Goal: Task Accomplishment & Management: Manage account settings

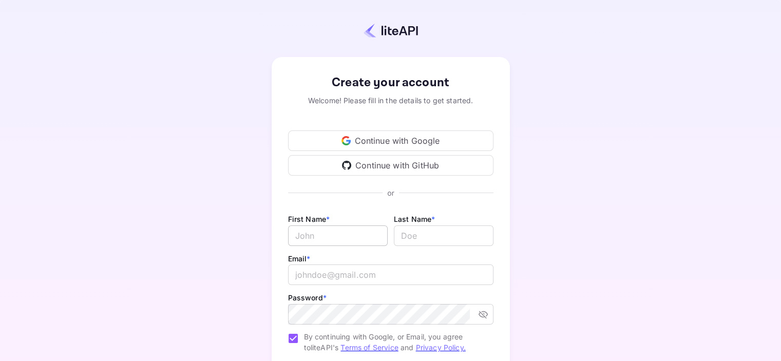
click at [331, 236] on input "Email *" at bounding box center [338, 235] width 100 height 21
type input "Komla"
type input "Anippah"
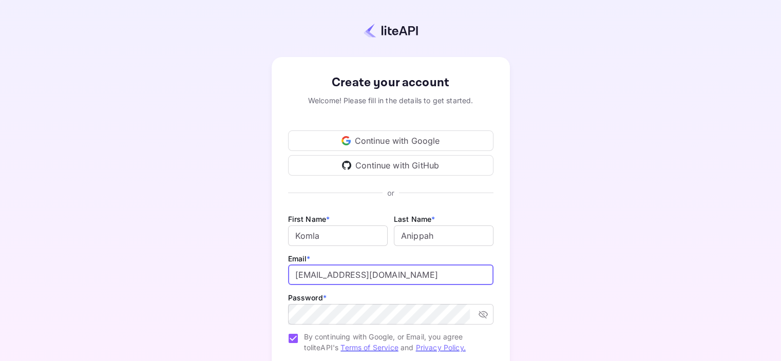
type input "[EMAIL_ADDRESS][DOMAIN_NAME]"
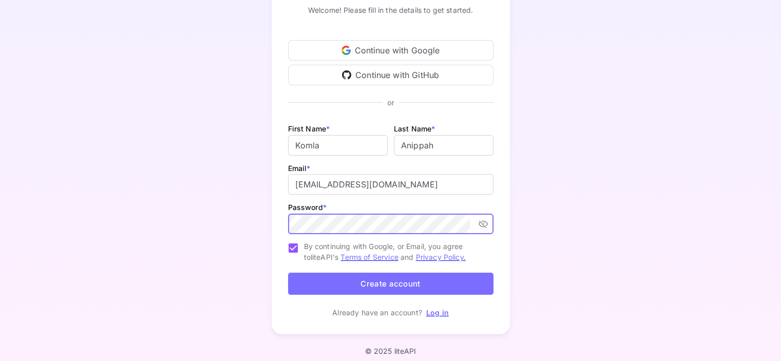
scroll to position [97, 0]
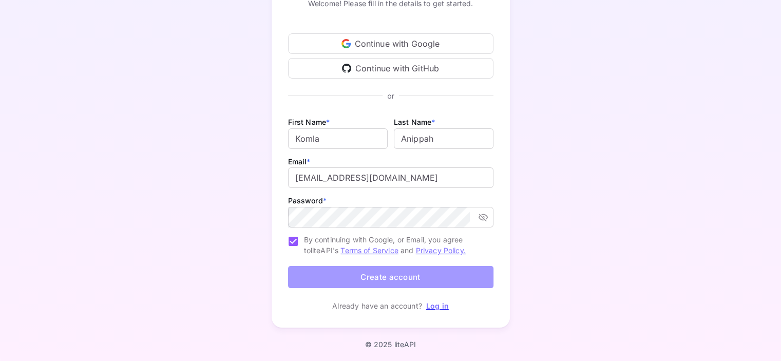
click at [342, 280] on button "Create account" at bounding box center [390, 277] width 205 height 22
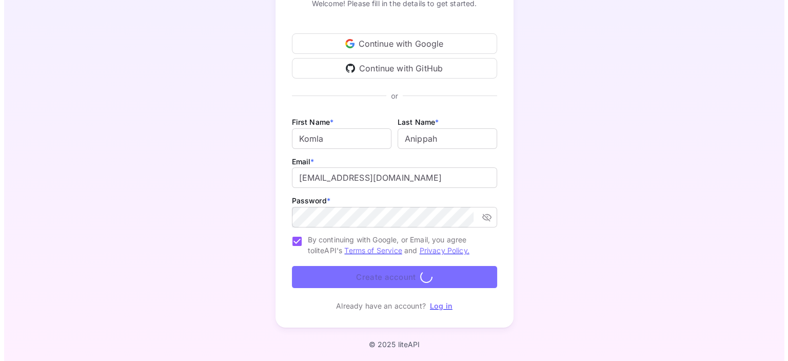
scroll to position [0, 0]
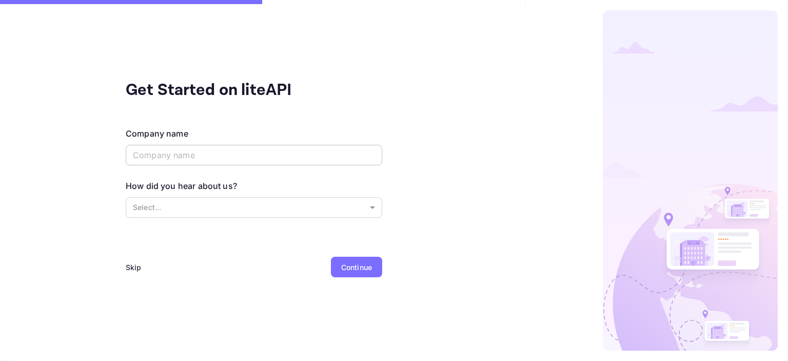
click at [330, 158] on input "text" at bounding box center [254, 155] width 257 height 21
type input "Koadi Technology LLC"
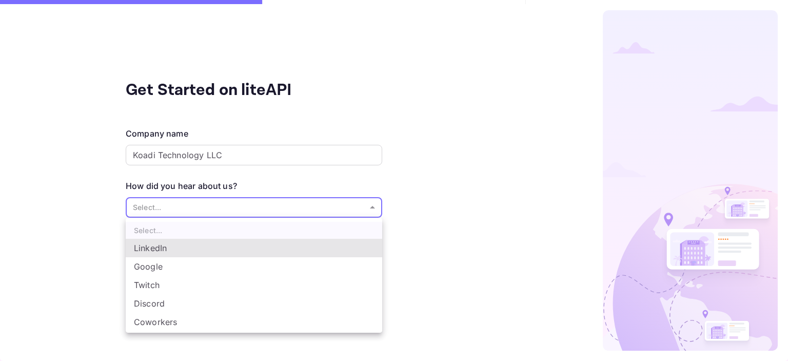
click at [172, 201] on body "Get Started on liteAPI Company name Koadi Technology LLC ​ How did you hear abo…" at bounding box center [394, 180] width 788 height 361
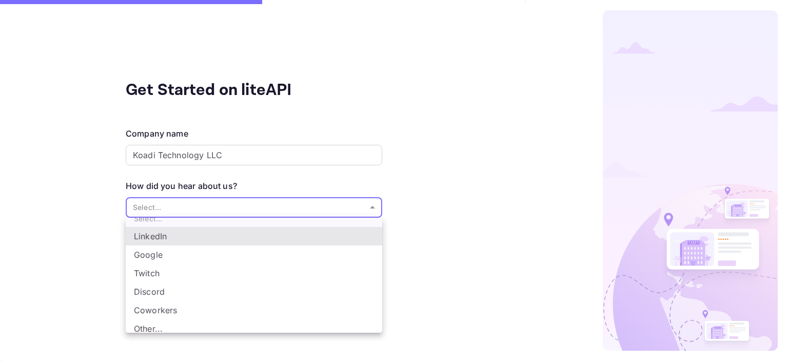
scroll to position [16, 0]
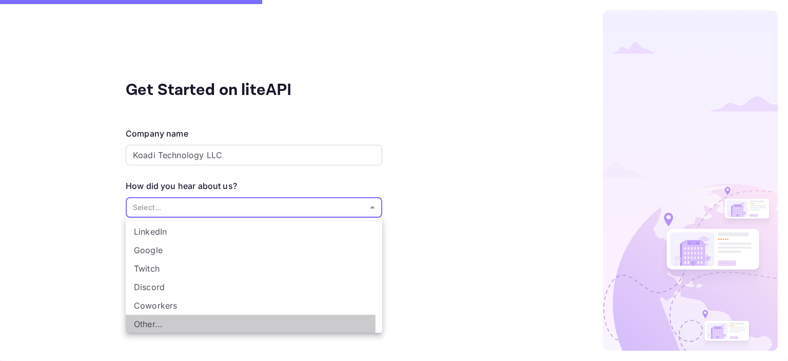
click at [154, 322] on li "Other..." at bounding box center [254, 324] width 257 height 18
type input "Other..."
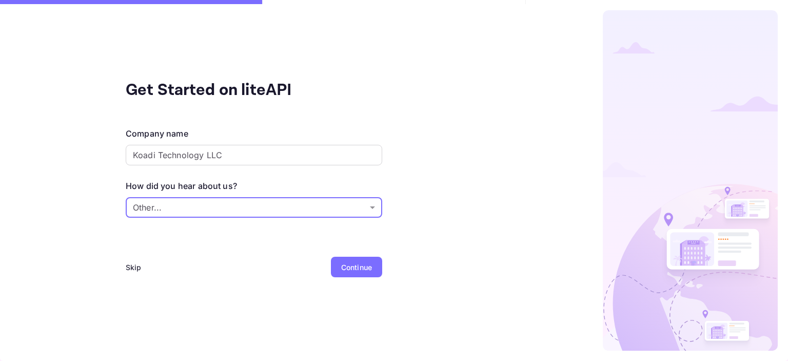
click at [346, 265] on div "Continue" at bounding box center [356, 267] width 31 height 11
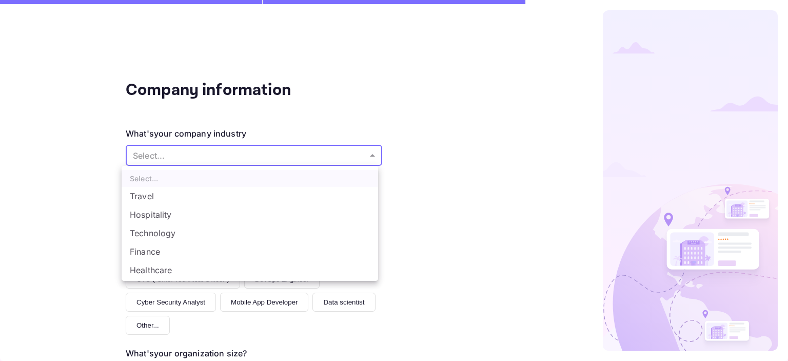
click at [187, 152] on body "Company information What's your company industry Select... ​ What best describe…" at bounding box center [394, 180] width 788 height 361
click at [179, 230] on li "Technology" at bounding box center [250, 233] width 257 height 18
type input "Technology"
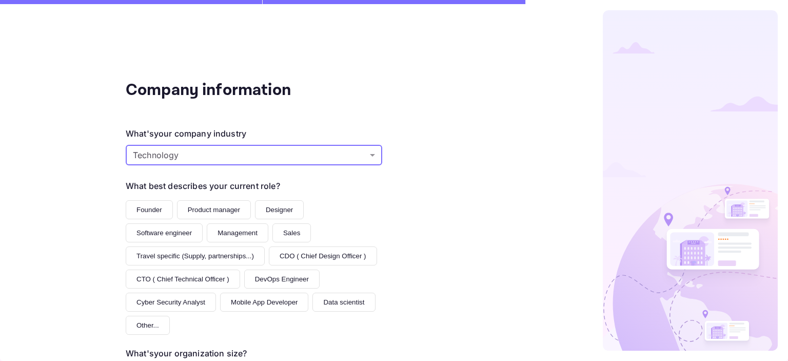
scroll to position [51, 0]
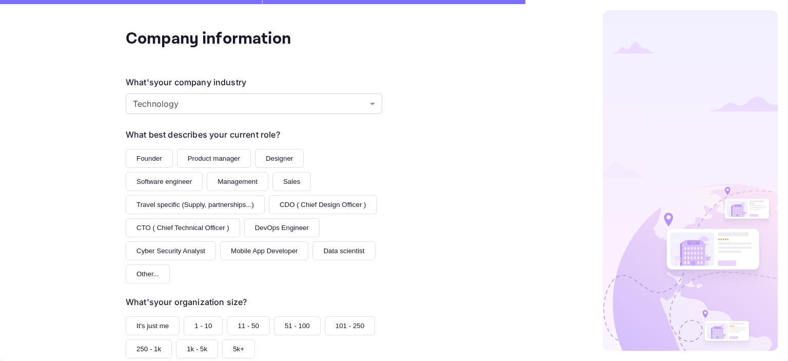
click at [138, 158] on button "Founder" at bounding box center [149, 158] width 47 height 19
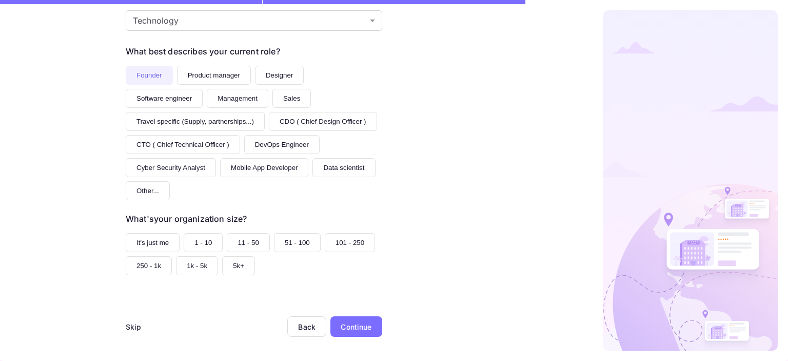
scroll to position [138, 0]
click at [148, 241] on button "It's just me" at bounding box center [153, 242] width 54 height 19
click at [363, 328] on div "Continue" at bounding box center [356, 326] width 31 height 11
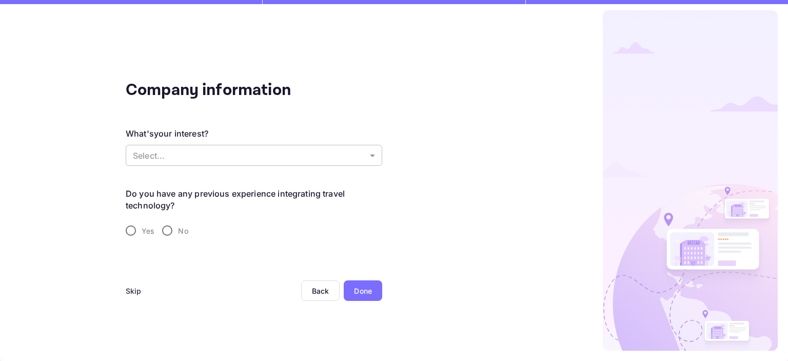
click at [194, 154] on body "Company information What's your interest? Select... ​ Do you have any previous …" at bounding box center [394, 180] width 788 height 361
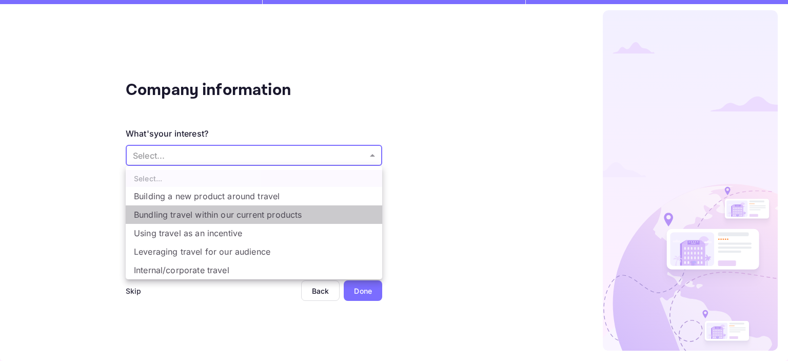
click at [193, 215] on li "Bundling travel within our current products" at bounding box center [254, 214] width 257 height 18
type input "Bundling travel within our current products"
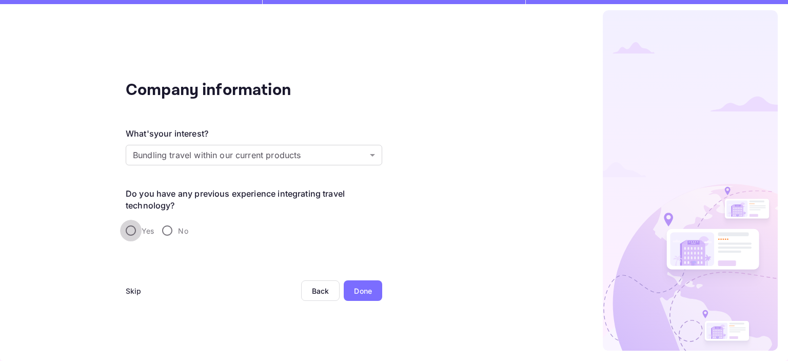
click at [129, 231] on input "Yes" at bounding box center [131, 231] width 22 height 22
radio input "true"
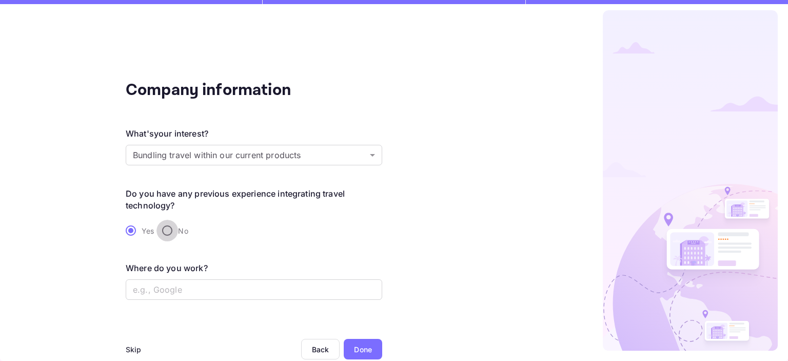
click at [171, 227] on input "No" at bounding box center [168, 231] width 22 height 22
radio input "true"
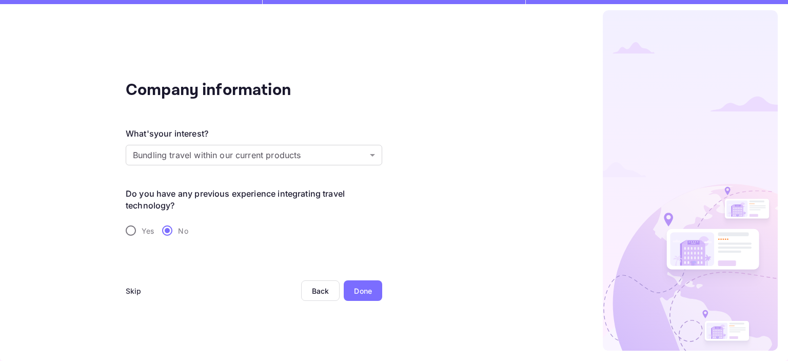
click at [125, 229] on input "Yes" at bounding box center [131, 231] width 22 height 22
radio input "true"
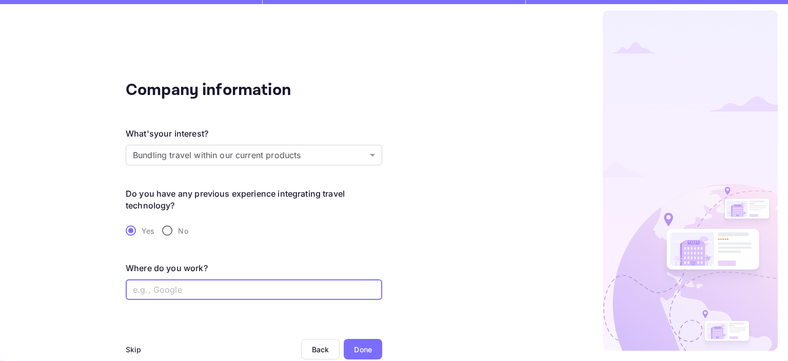
click at [166, 295] on input "text" at bounding box center [254, 289] width 257 height 21
type input "D"
click at [138, 350] on div "Skip" at bounding box center [134, 349] width 16 height 11
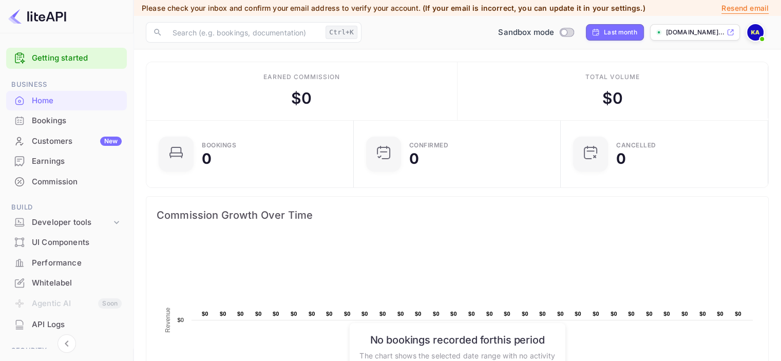
click at [45, 138] on div "Customers New" at bounding box center [77, 141] width 90 height 12
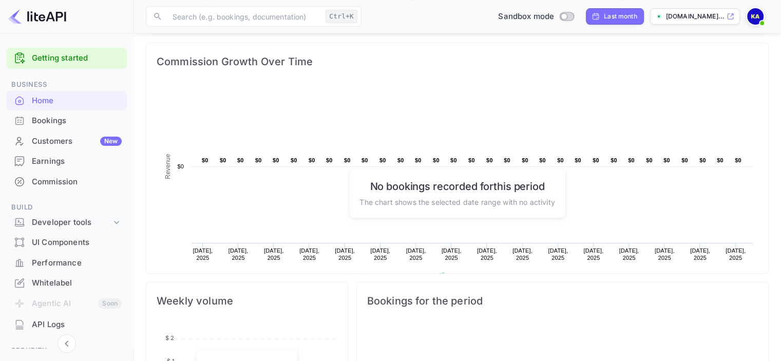
scroll to position [205, 0]
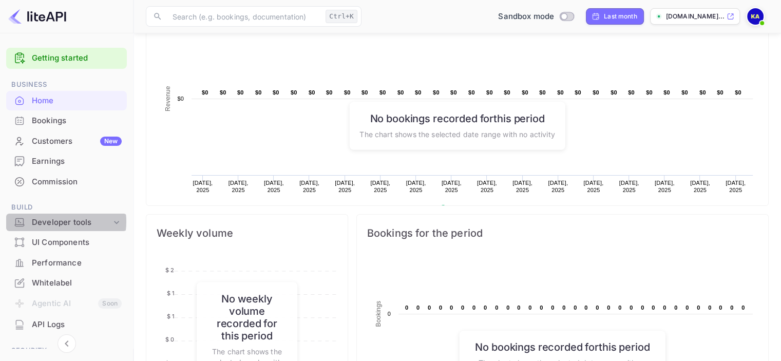
click at [57, 221] on div "Developer tools" at bounding box center [72, 223] width 80 height 12
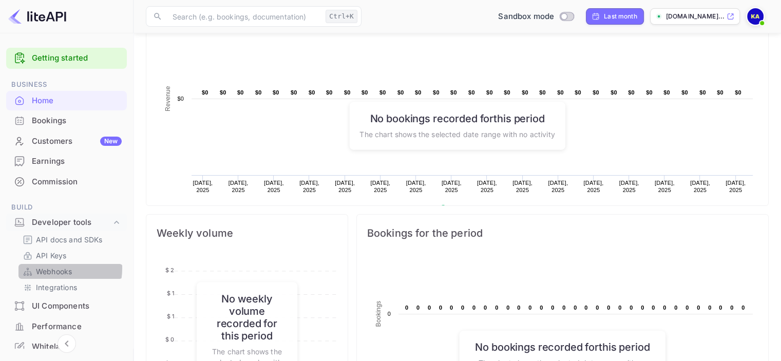
click at [52, 268] on p "Webhooks" at bounding box center [54, 271] width 36 height 11
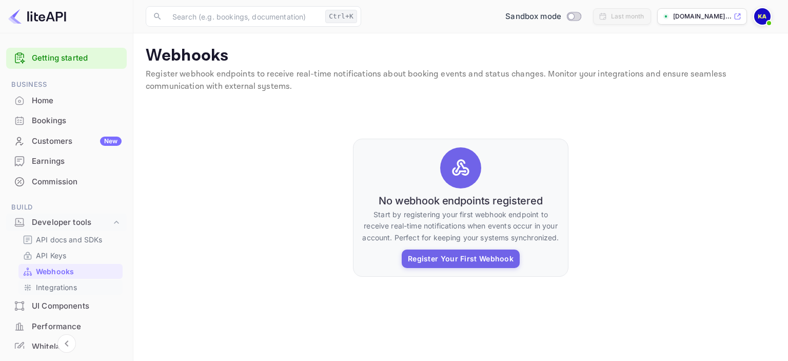
click at [55, 285] on p "Integrations" at bounding box center [56, 287] width 41 height 11
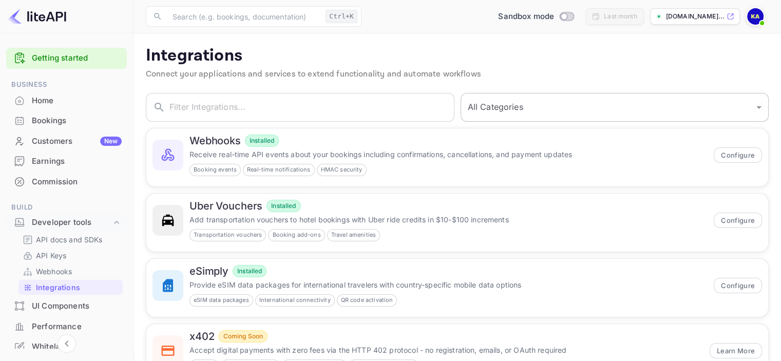
click at [510, 110] on select "All Categories Developer Tools Travel Services Payment Systems" at bounding box center [614, 107] width 308 height 29
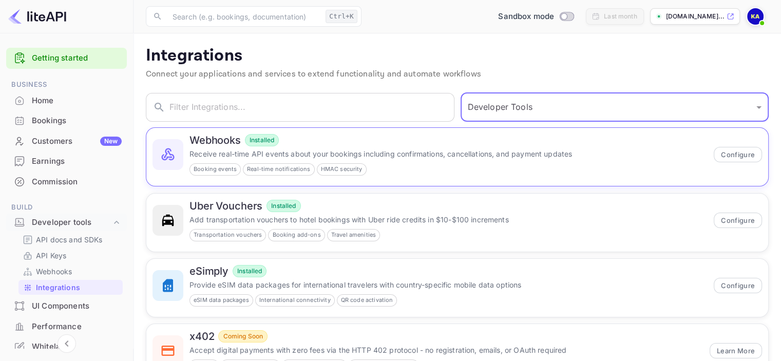
click at [464, 93] on select "All Categories Developer Tools Travel Services Payment Systems" at bounding box center [614, 107] width 308 height 29
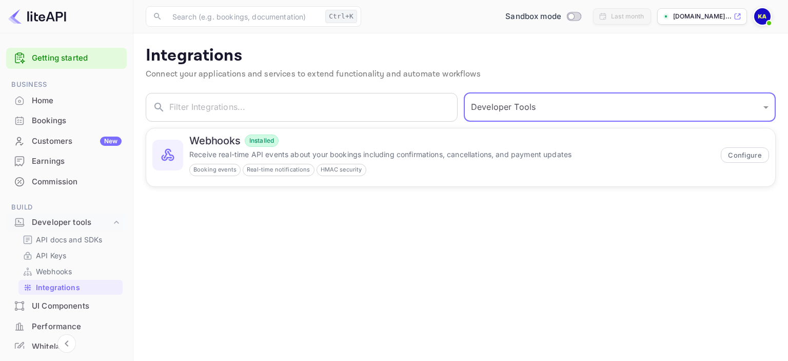
click at [493, 110] on select "All Categories Developer Tools Travel Services Payment Systems" at bounding box center [620, 107] width 312 height 29
click at [464, 93] on select "All Categories Developer Tools Travel Services Payment Systems" at bounding box center [620, 107] width 312 height 29
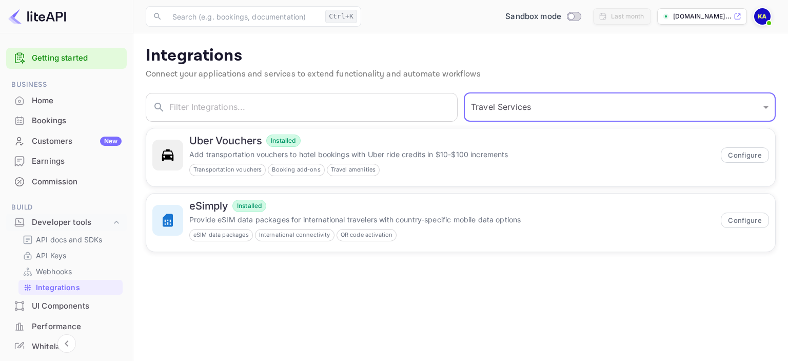
click at [487, 110] on select "All Categories Developer Tools Travel Services Payment Systems" at bounding box center [620, 107] width 312 height 29
select select "Payment Systems"
click at [464, 93] on select "All Categories Developer Tools Travel Services Payment Systems" at bounding box center [620, 107] width 312 height 29
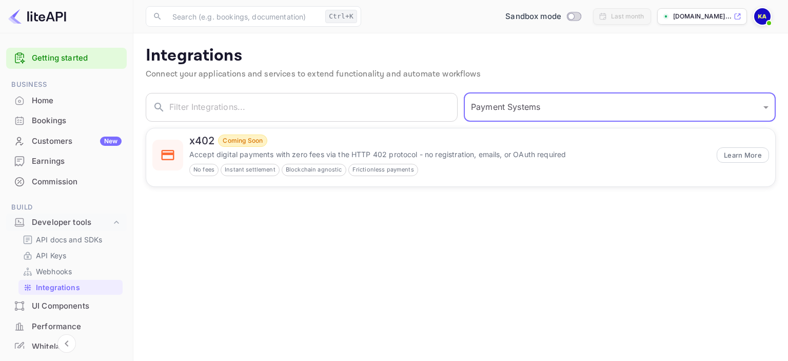
click at [64, 305] on div "UI Components" at bounding box center [77, 306] width 90 height 12
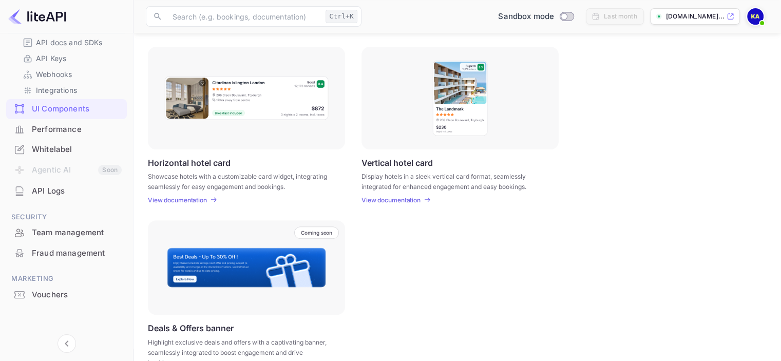
scroll to position [197, 0]
click at [47, 146] on div "Whitelabel" at bounding box center [77, 150] width 90 height 12
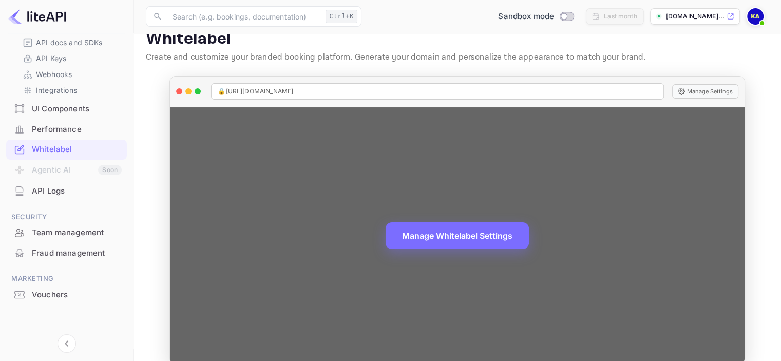
scroll to position [33, 0]
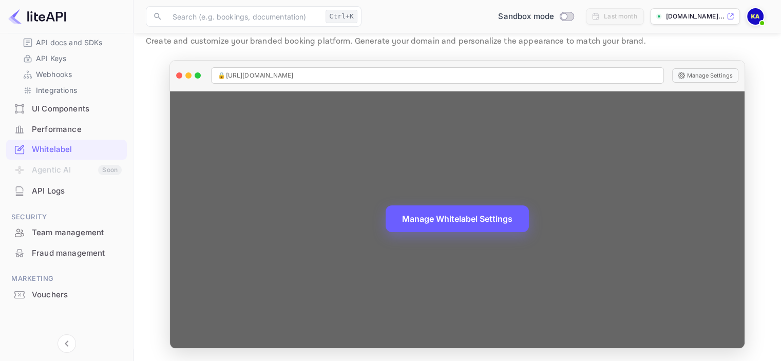
click at [452, 220] on button "Manage Whitelabel Settings" at bounding box center [456, 218] width 143 height 27
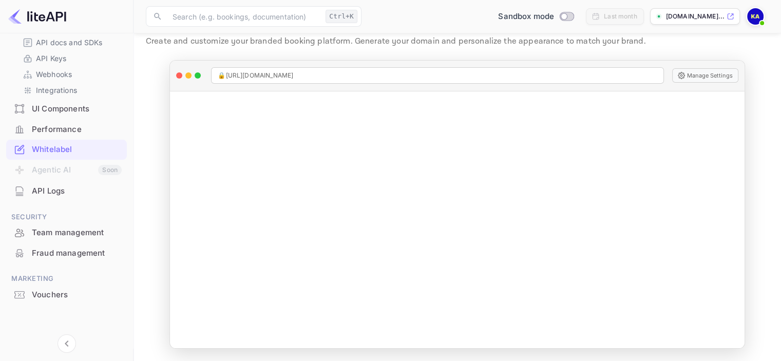
click at [52, 293] on div "Vouchers" at bounding box center [77, 295] width 90 height 12
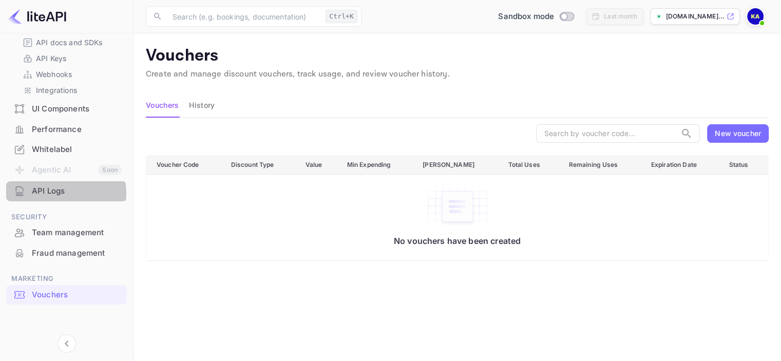
click at [39, 193] on div "API Logs" at bounding box center [77, 191] width 90 height 12
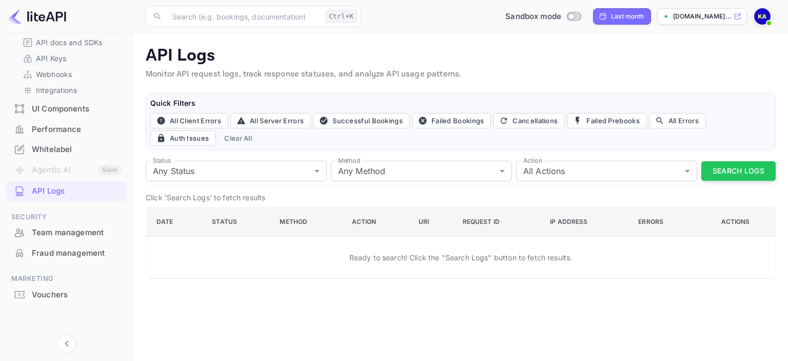
click at [59, 61] on p "API Keys" at bounding box center [51, 58] width 30 height 11
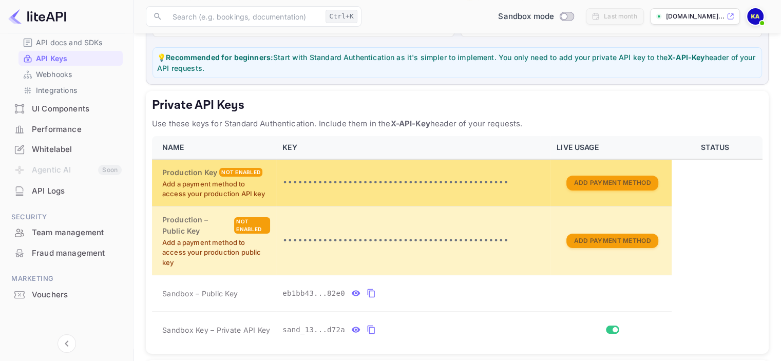
scroll to position [154, 0]
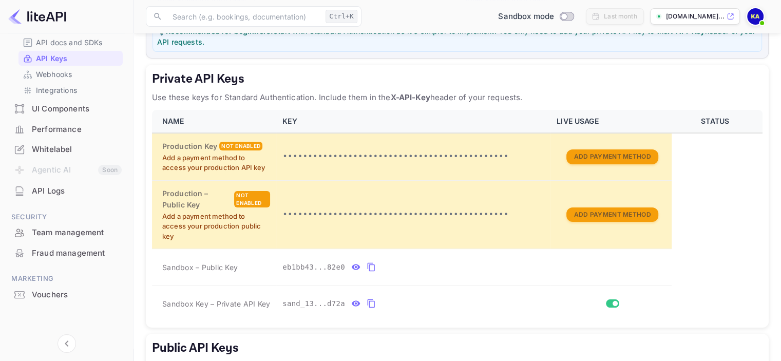
drag, startPoint x: 154, startPoint y: 96, endPoint x: 537, endPoint y: 96, distance: 382.9
click at [537, 96] on p "Use these keys for Standard Authentication. Include them in the X-API-Key heade…" at bounding box center [457, 97] width 610 height 12
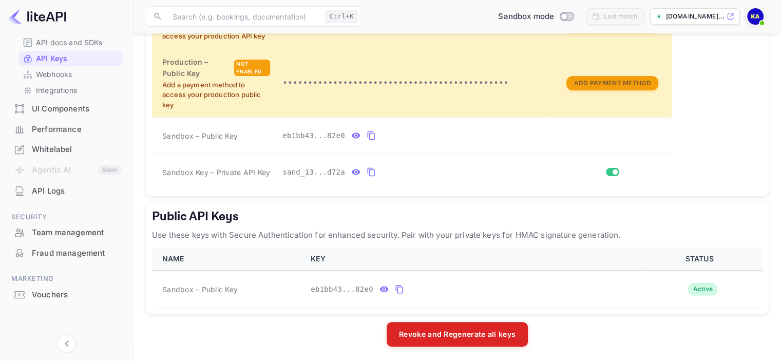
scroll to position [0, 0]
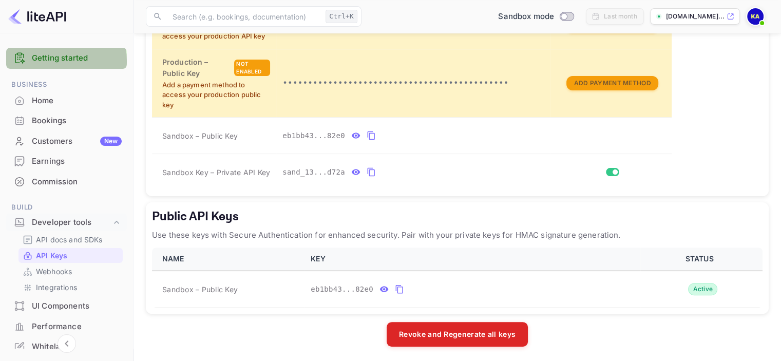
click at [53, 61] on link "Getting started" at bounding box center [77, 58] width 90 height 12
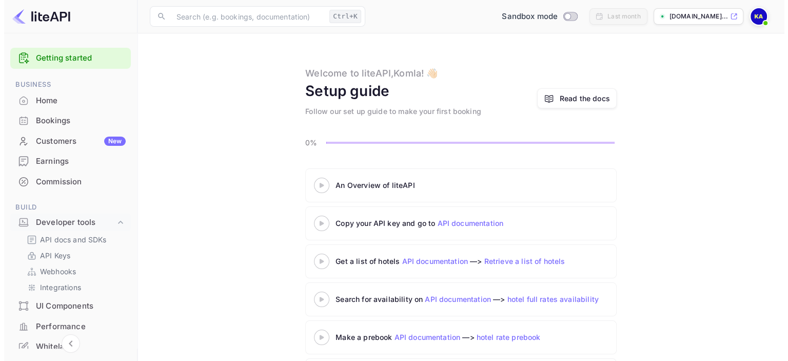
scroll to position [46, 0]
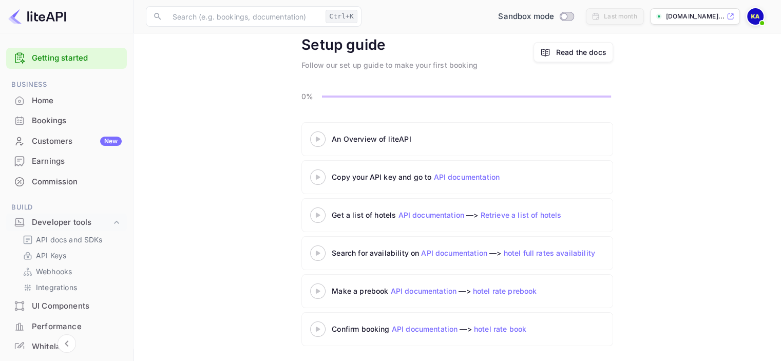
click at [315, 140] on icon at bounding box center [318, 139] width 36 height 5
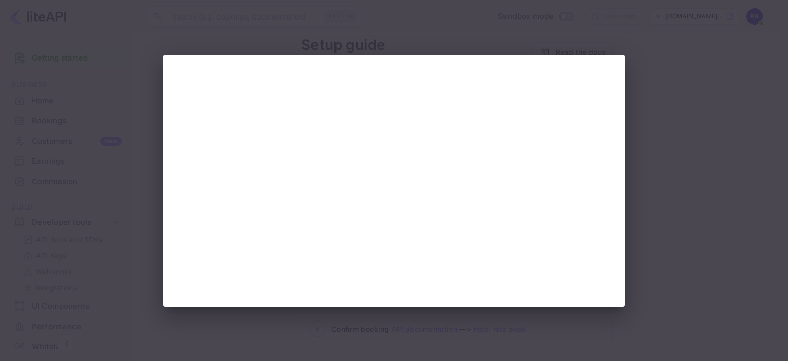
click at [631, 188] on div at bounding box center [394, 180] width 788 height 361
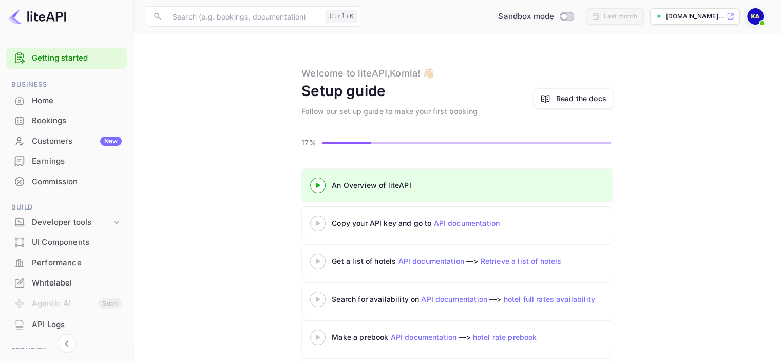
click at [316, 223] on 3 at bounding box center [318, 223] width 4 height 5
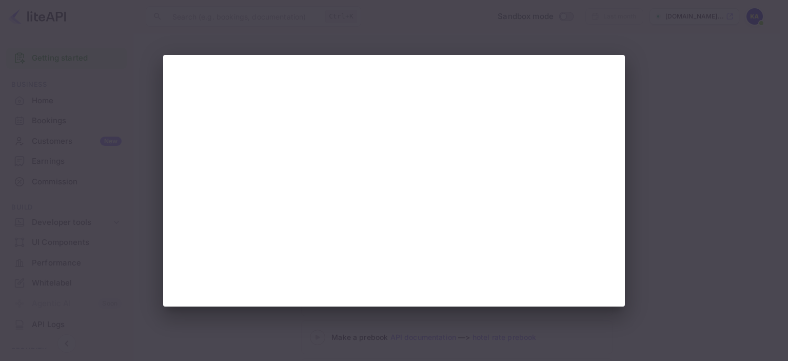
click at [669, 233] on div at bounding box center [394, 180] width 788 height 361
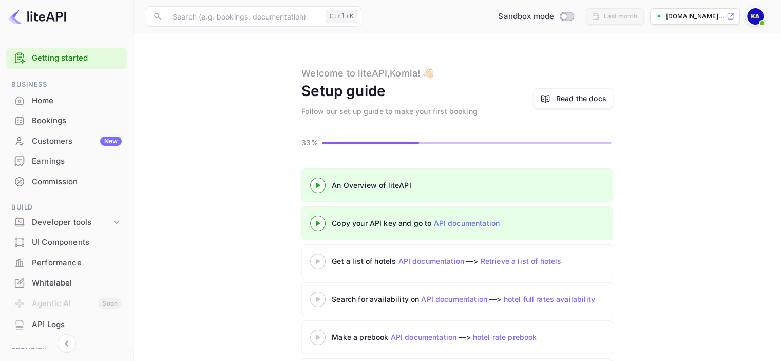
click at [318, 259] on 3 at bounding box center [318, 261] width 4 height 5
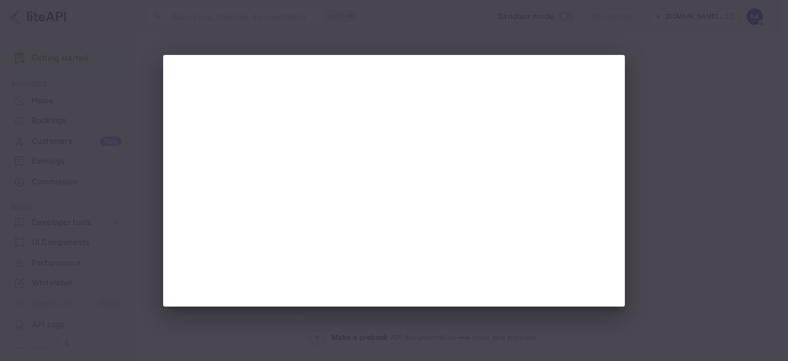
click at [648, 199] on div at bounding box center [394, 180] width 788 height 361
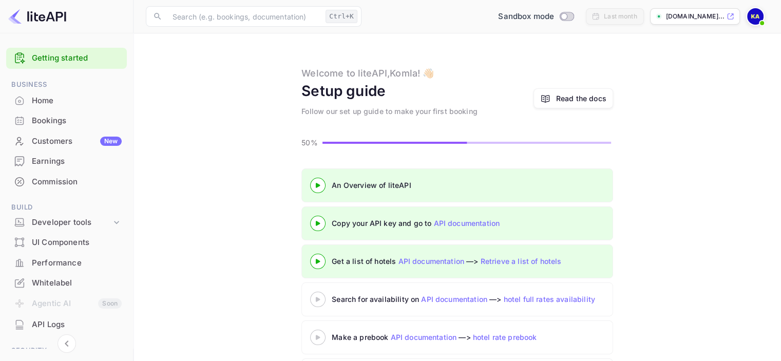
scroll to position [46, 0]
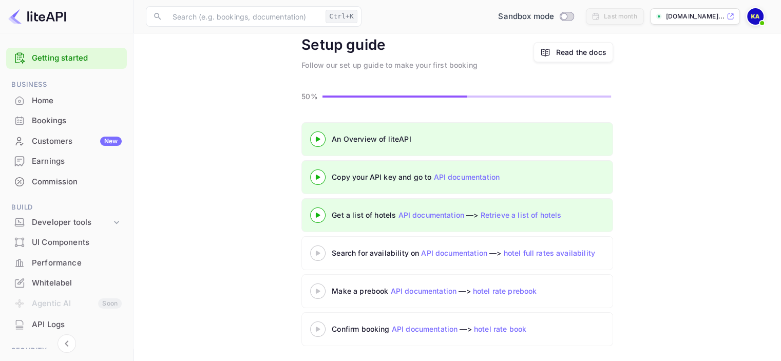
click at [50, 138] on div "Customers New" at bounding box center [77, 141] width 90 height 12
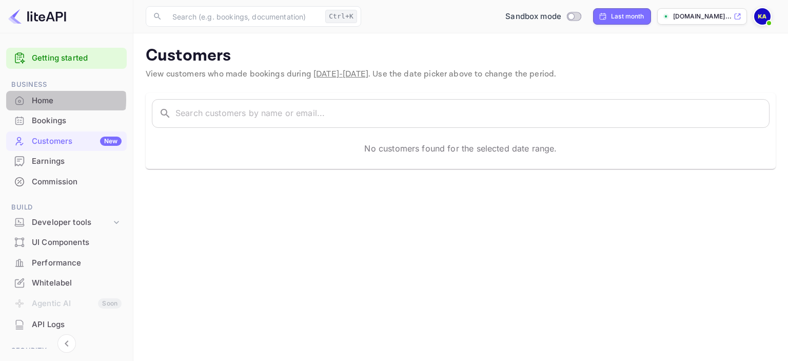
click at [47, 100] on div "Home" at bounding box center [77, 101] width 90 height 12
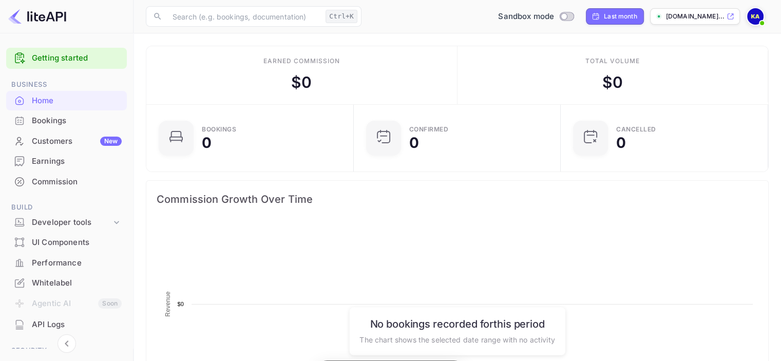
scroll to position [159, 193]
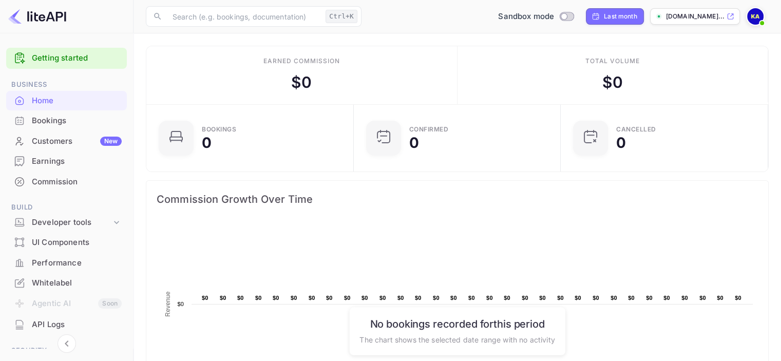
click at [695, 16] on p "[DOMAIN_NAME]..." at bounding box center [695, 16] width 59 height 9
click at [72, 159] on div "Earnings" at bounding box center [77, 162] width 90 height 12
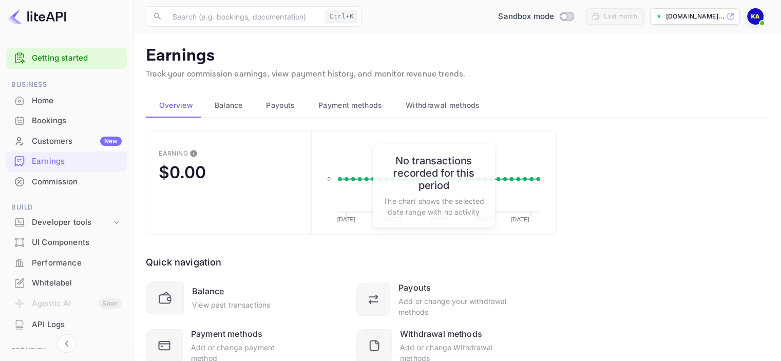
click at [78, 181] on div "Commission" at bounding box center [77, 182] width 90 height 12
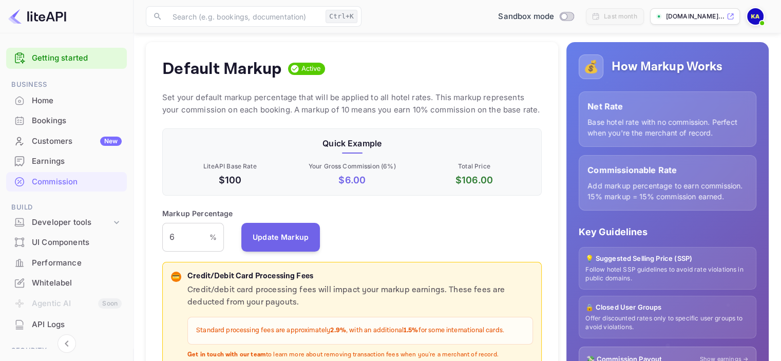
scroll to position [103, 0]
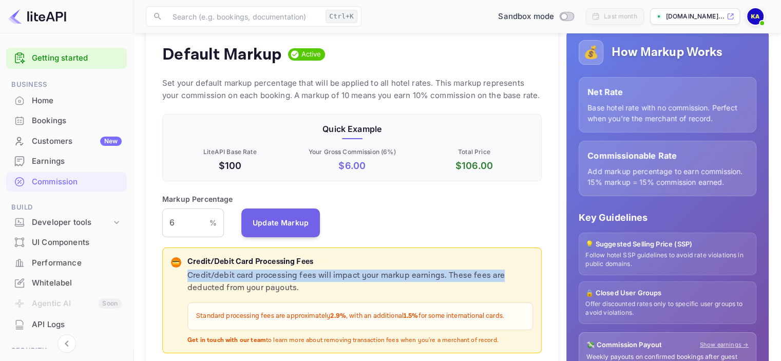
drag, startPoint x: 187, startPoint y: 275, endPoint x: 515, endPoint y: 280, distance: 327.5
click at [515, 280] on p "Credit/debit card processing fees will impact your markup earnings. These fees …" at bounding box center [359, 281] width 345 height 25
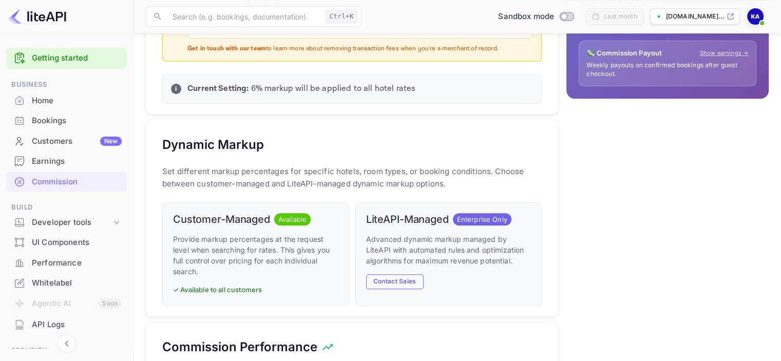
scroll to position [411, 0]
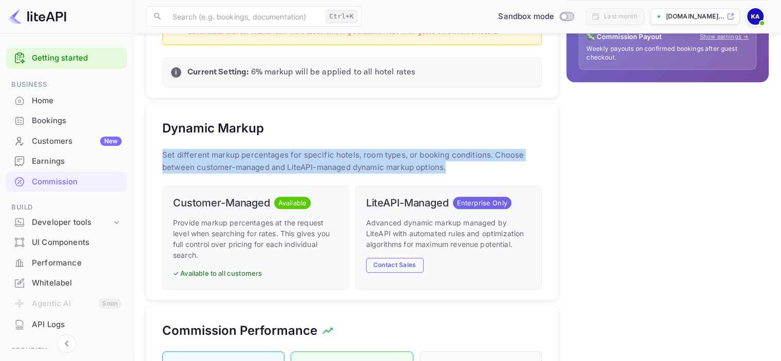
drag, startPoint x: 162, startPoint y: 153, endPoint x: 450, endPoint y: 165, distance: 288.2
click at [450, 165] on div "Dynamic Markup Set different markup percentages for specific hotels, room types…" at bounding box center [352, 202] width 412 height 196
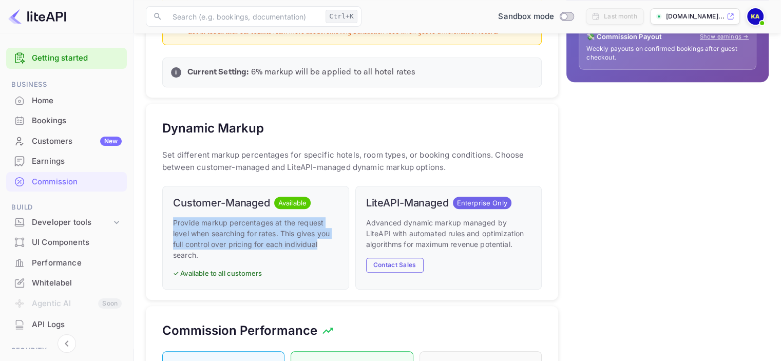
drag, startPoint x: 172, startPoint y: 220, endPoint x: 321, endPoint y: 246, distance: 150.5
click at [321, 246] on p "Provide markup percentages at the request level when searching for rates. This …" at bounding box center [255, 238] width 165 height 43
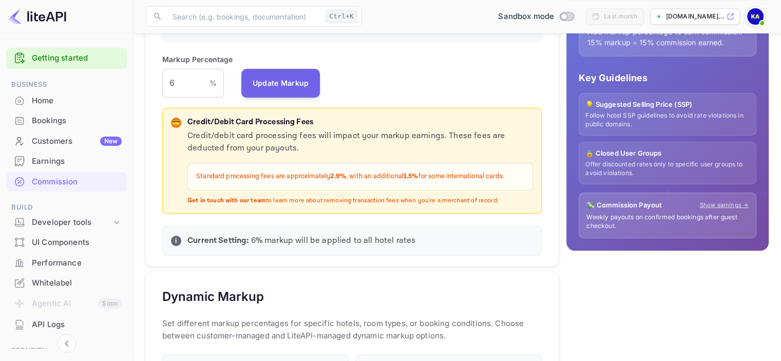
scroll to position [240, 0]
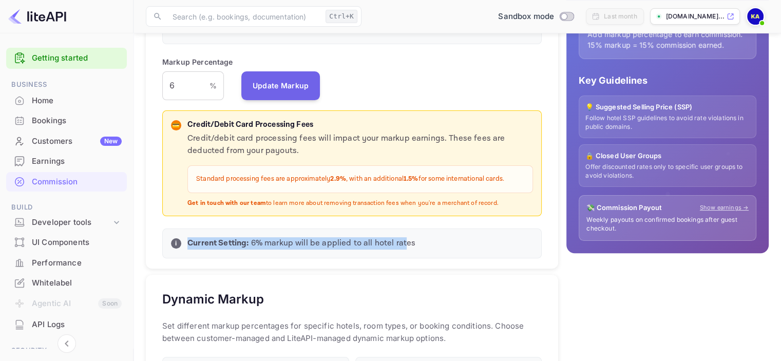
drag, startPoint x: 189, startPoint y: 239, endPoint x: 409, endPoint y: 246, distance: 220.3
click at [404, 246] on p "Current Setting: 6 % markup will be applied to all hotel rates" at bounding box center [359, 243] width 345 height 12
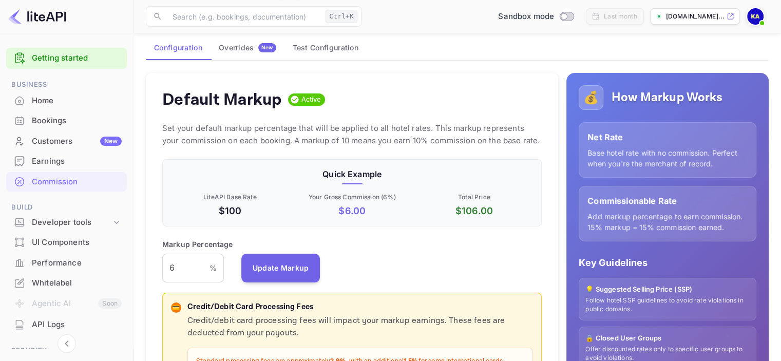
scroll to position [34, 0]
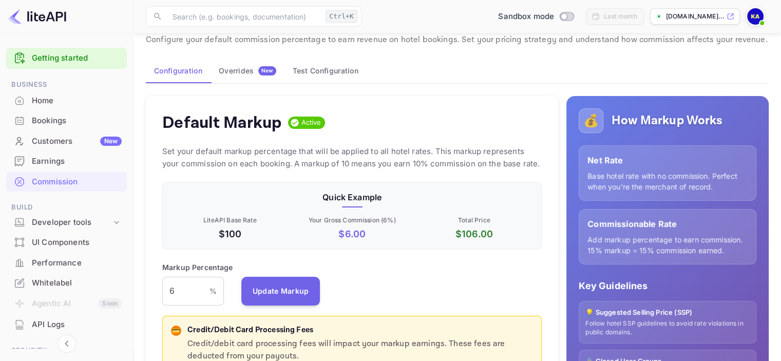
click at [225, 75] on button "Overrides New" at bounding box center [247, 71] width 74 height 25
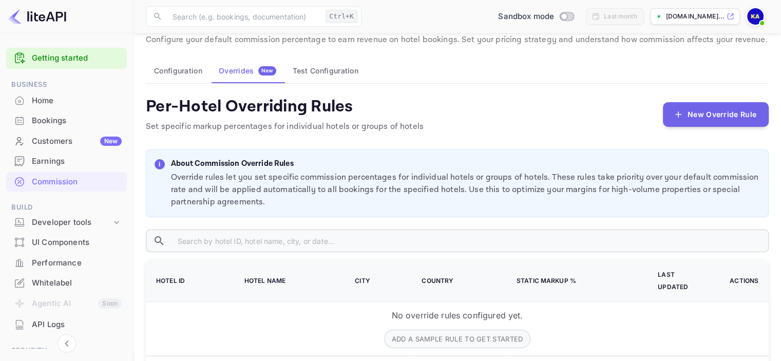
click at [320, 69] on button "Test Configuration" at bounding box center [325, 71] width 82 height 25
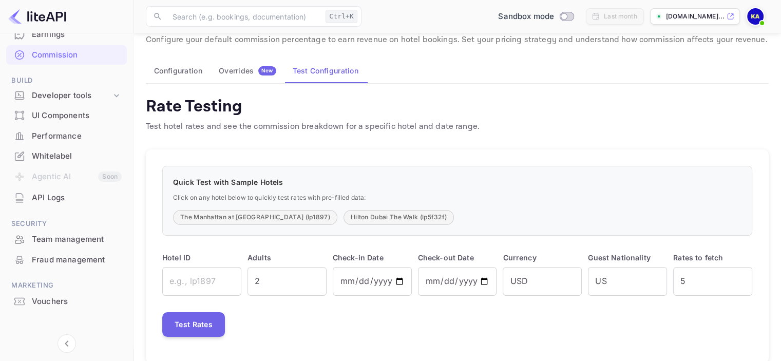
scroll to position [133, 0]
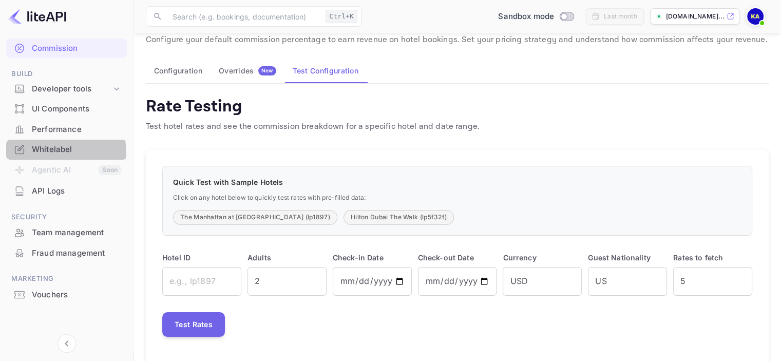
click at [46, 152] on div "Whitelabel" at bounding box center [77, 150] width 90 height 12
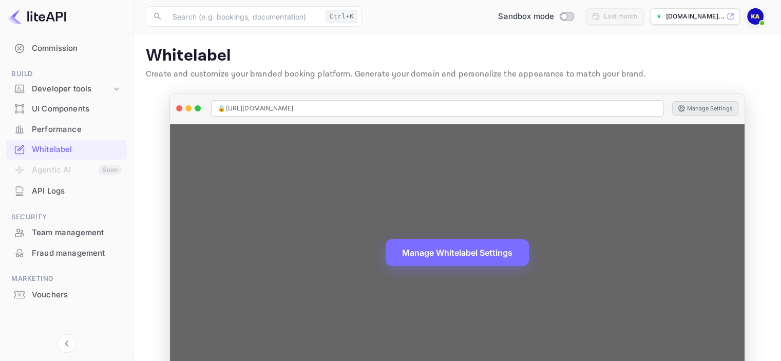
click at [702, 109] on button "Manage Settings" at bounding box center [705, 108] width 66 height 14
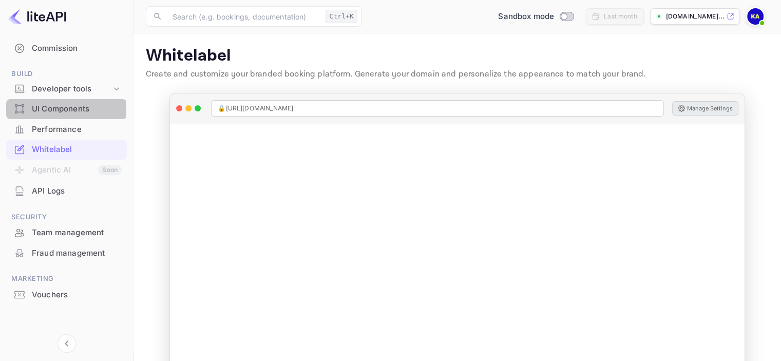
click at [53, 108] on div "UI Components" at bounding box center [77, 109] width 90 height 12
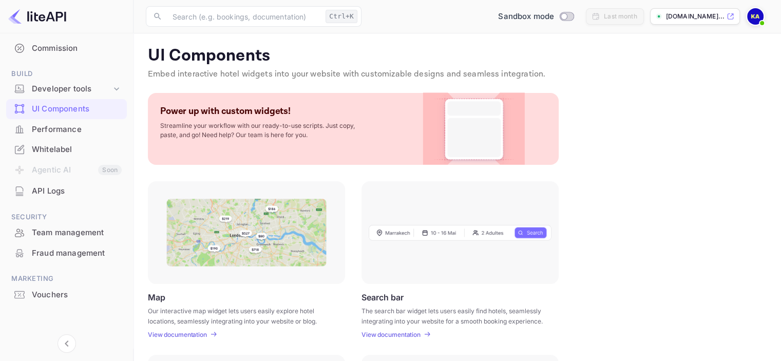
click at [16, 16] on img at bounding box center [37, 16] width 58 height 16
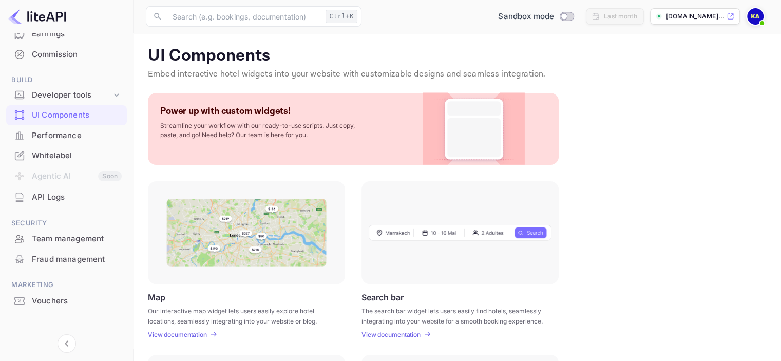
scroll to position [133, 0]
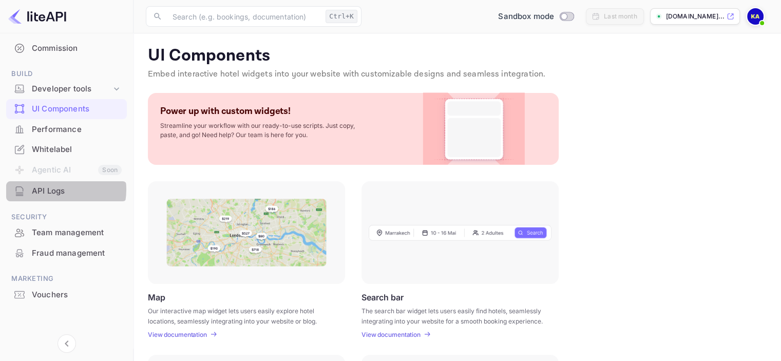
click at [57, 189] on div "API Logs" at bounding box center [77, 191] width 90 height 12
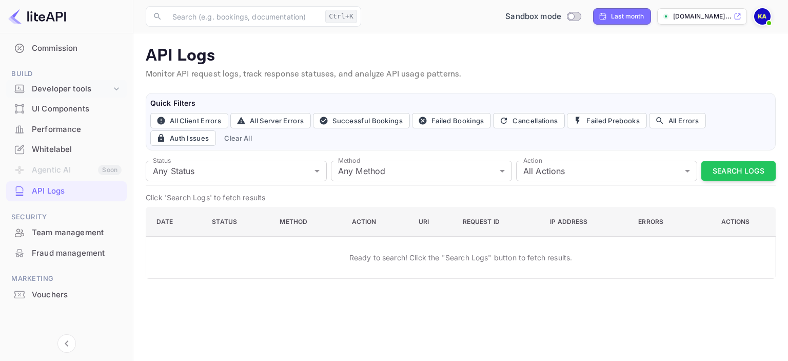
click at [66, 91] on div "Developer tools" at bounding box center [72, 89] width 80 height 12
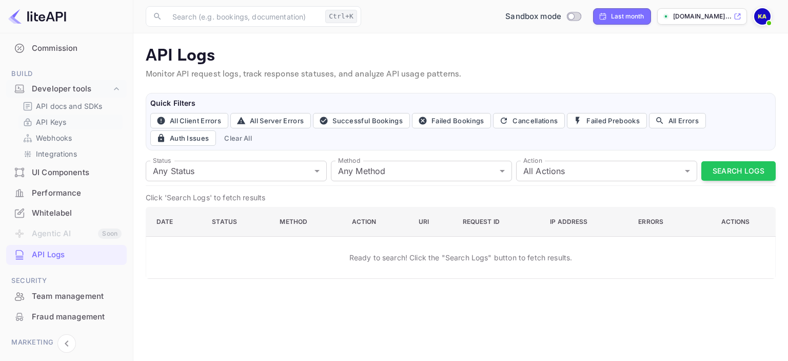
click at [58, 123] on p "API Keys" at bounding box center [51, 122] width 30 height 11
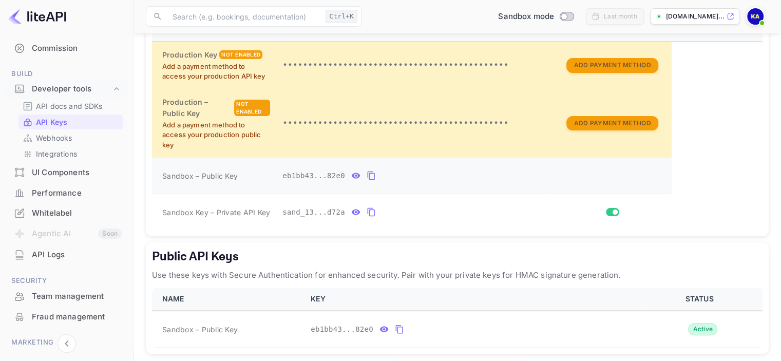
scroll to position [257, 0]
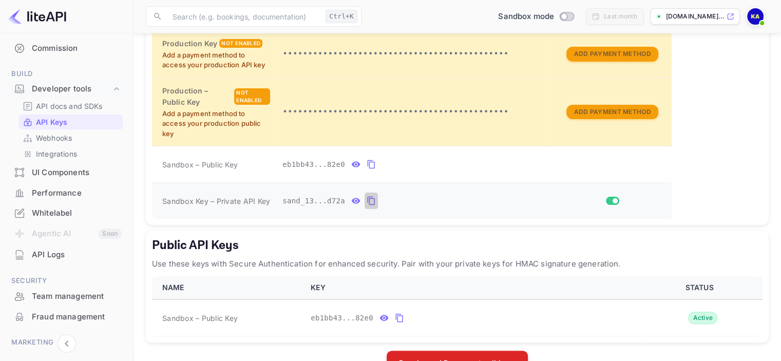
click at [366, 200] on icon "private api keys table" at bounding box center [370, 201] width 9 height 12
